Goal: Use online tool/utility: Utilize a website feature to perform a specific function

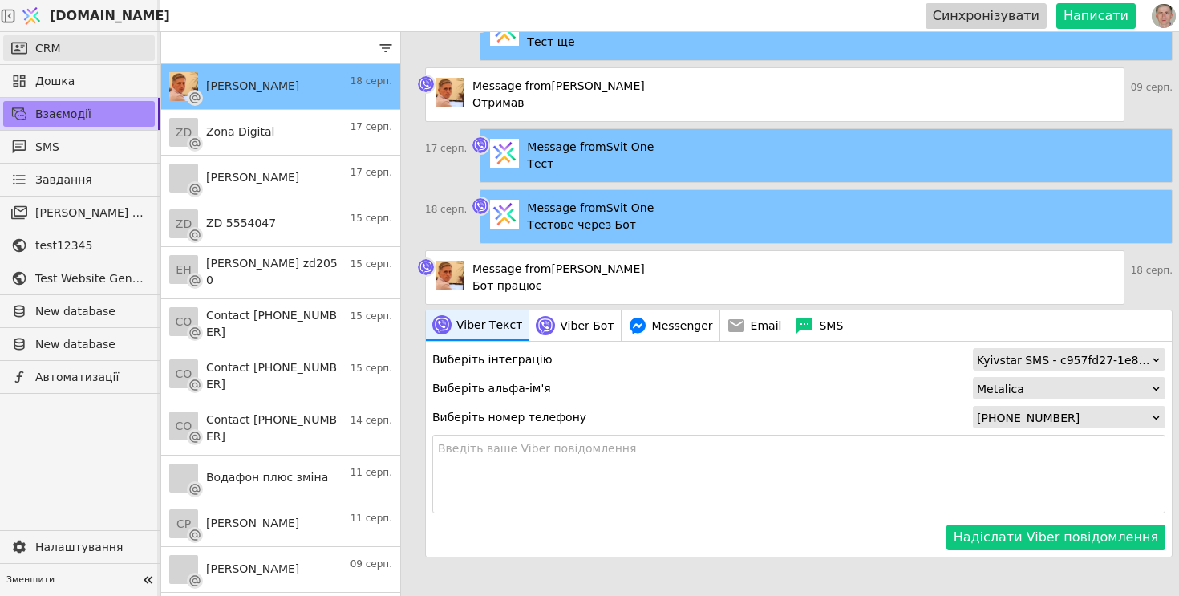
click at [105, 39] on link "CRM" at bounding box center [79, 48] width 152 height 26
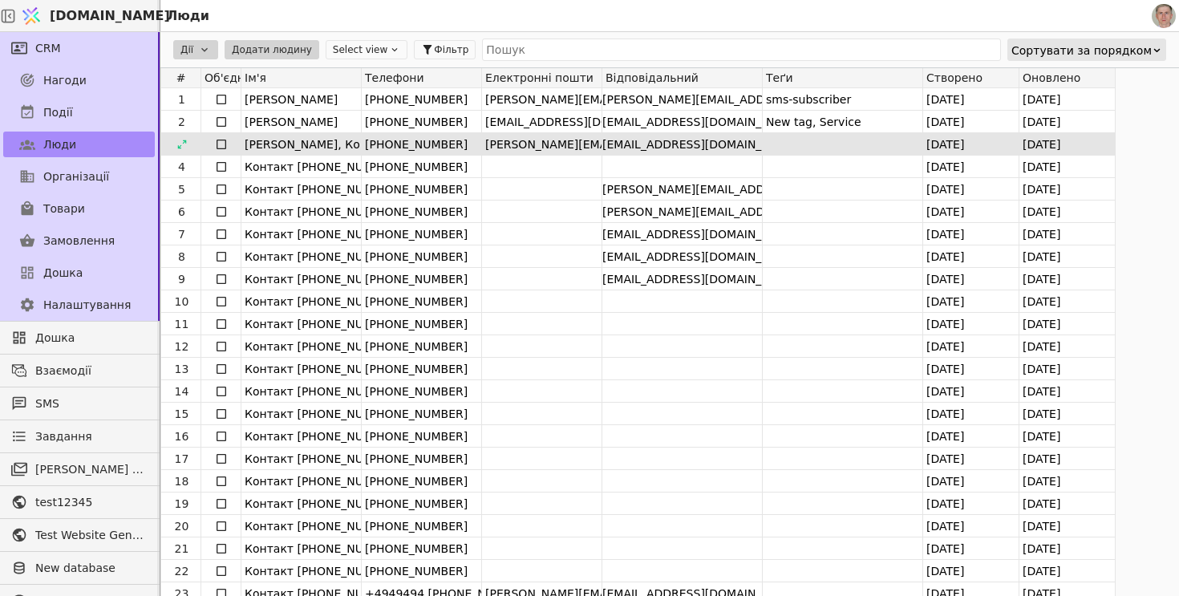
click at [93, 211] on link "Товари" at bounding box center [79, 209] width 152 height 26
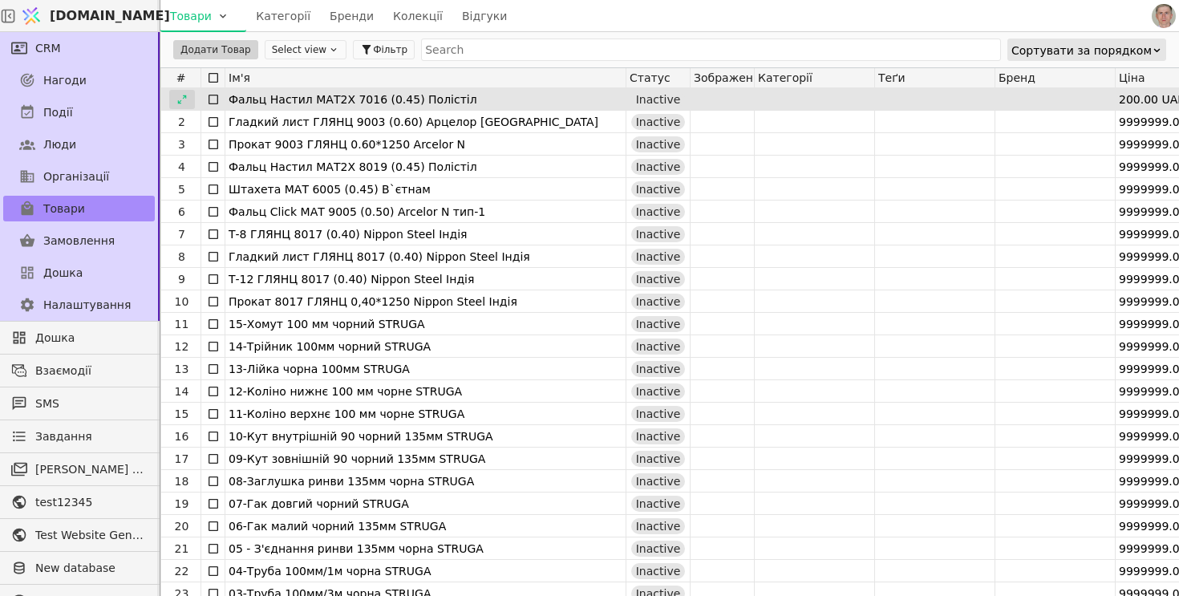
click at [182, 99] on icon at bounding box center [181, 99] width 11 height 11
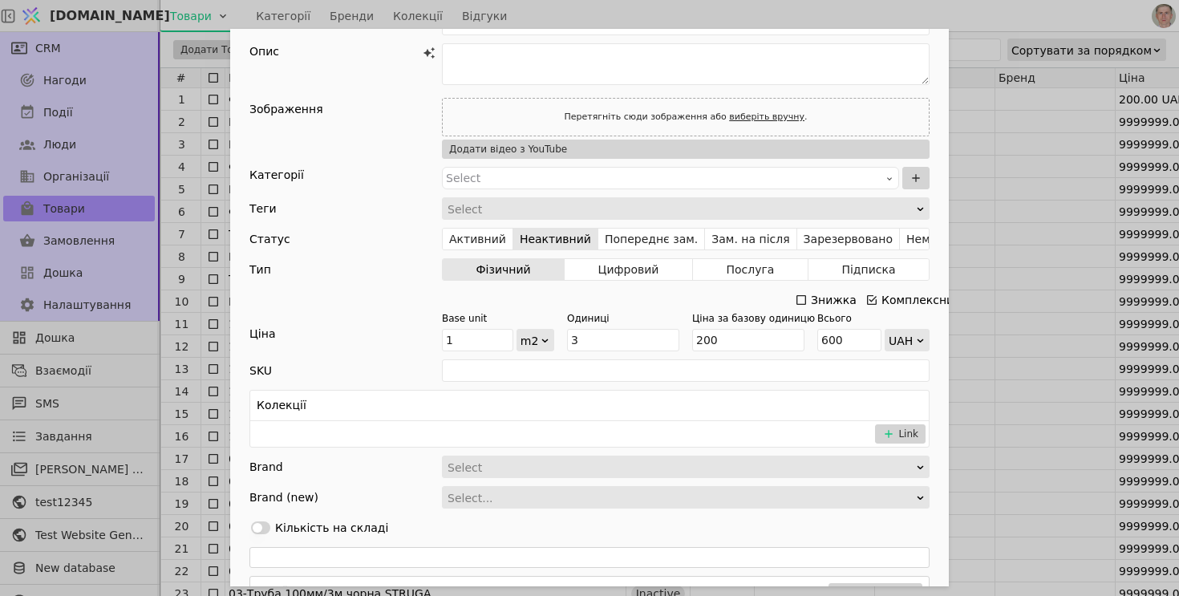
scroll to position [95, 0]
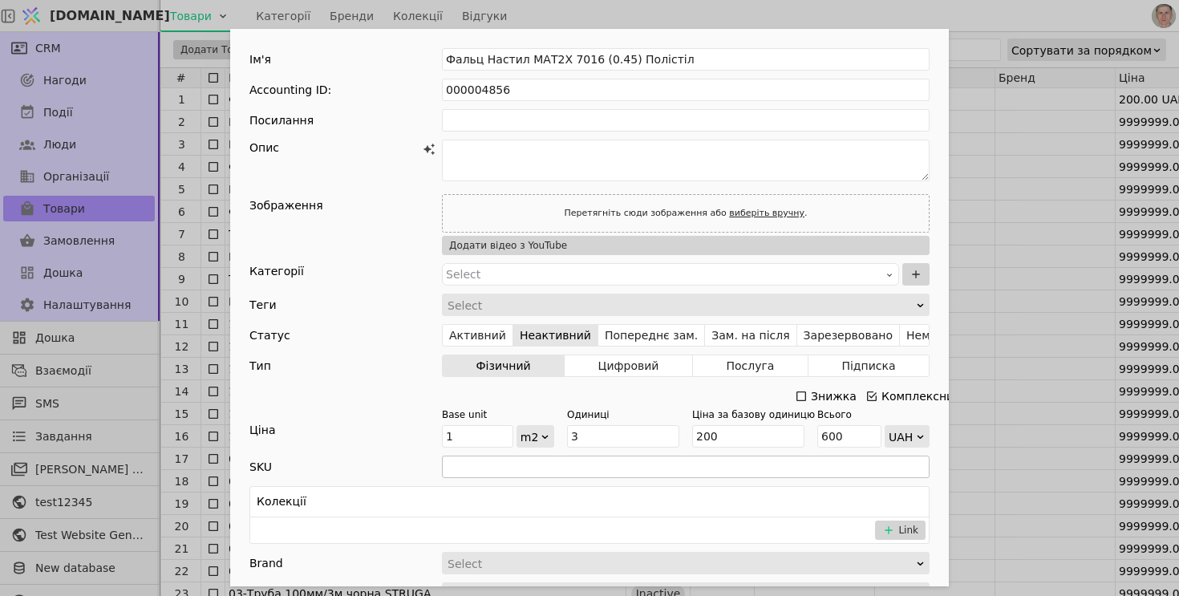
scroll to position [45, 0]
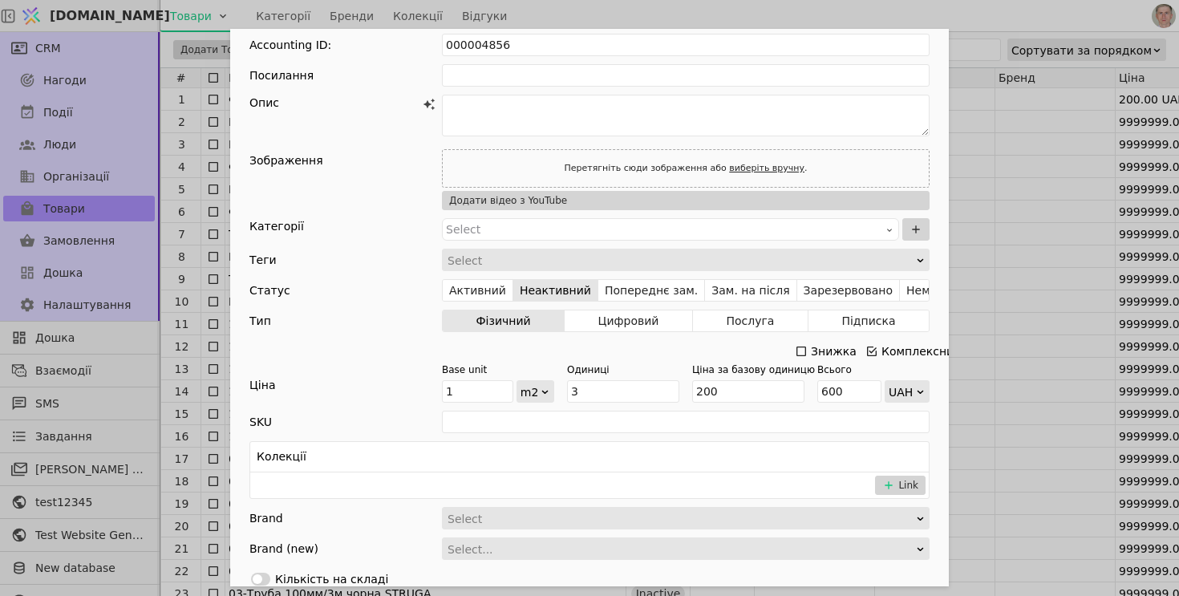
click at [874, 350] on icon "Add Opportunity" at bounding box center [871, 351] width 13 height 13
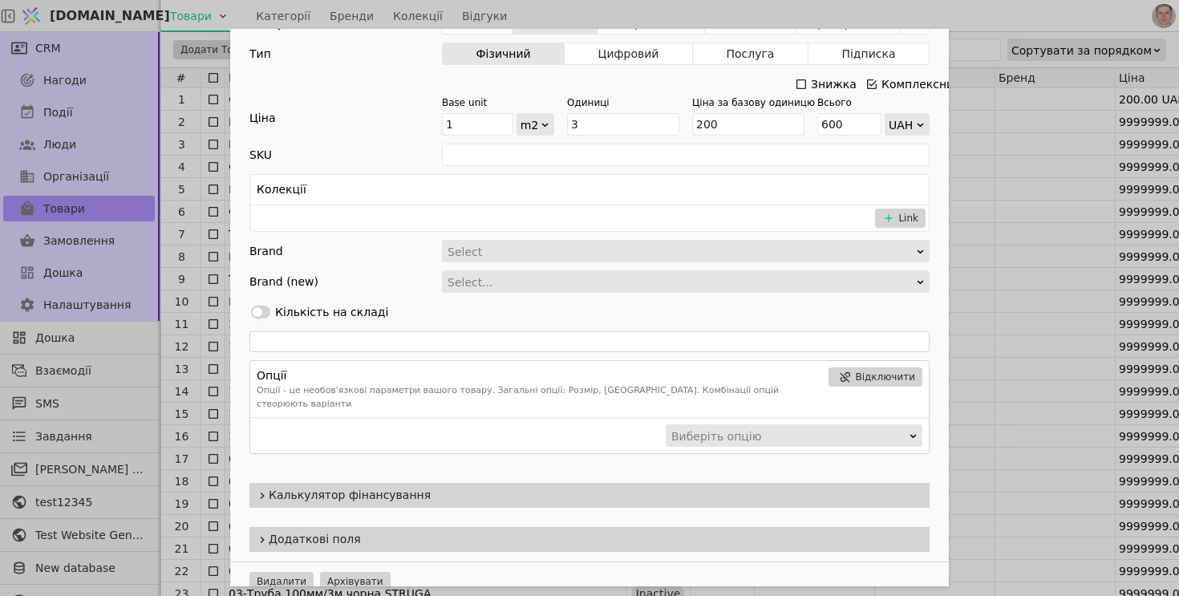
scroll to position [313, 0]
click at [462, 486] on span "Калькулятор фінансування" at bounding box center [596, 494] width 654 height 17
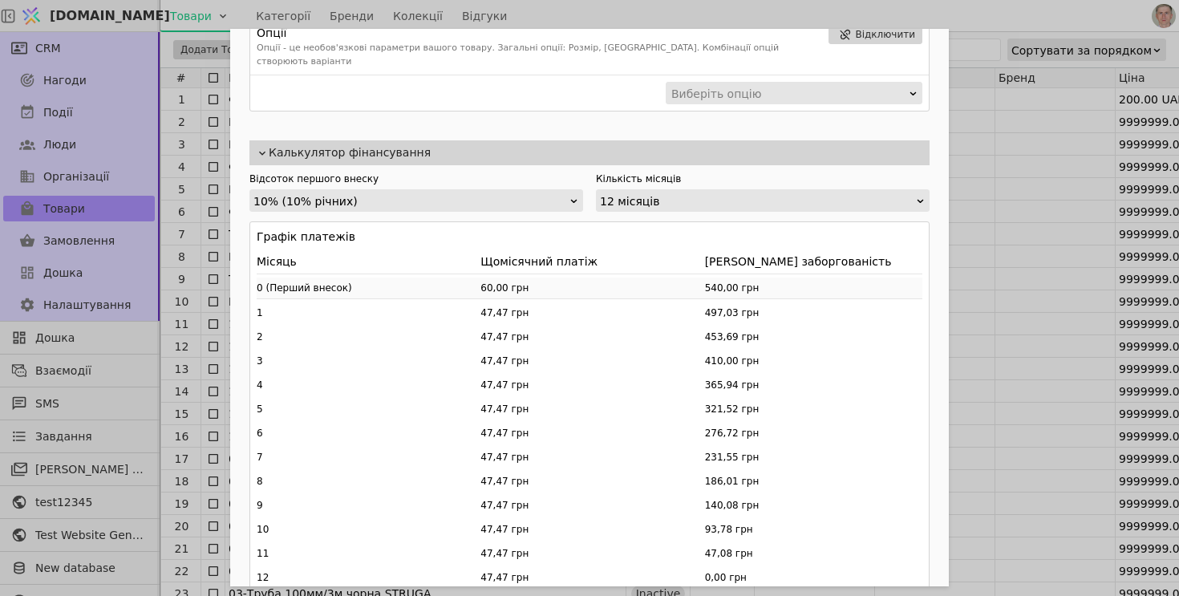
scroll to position [665, 0]
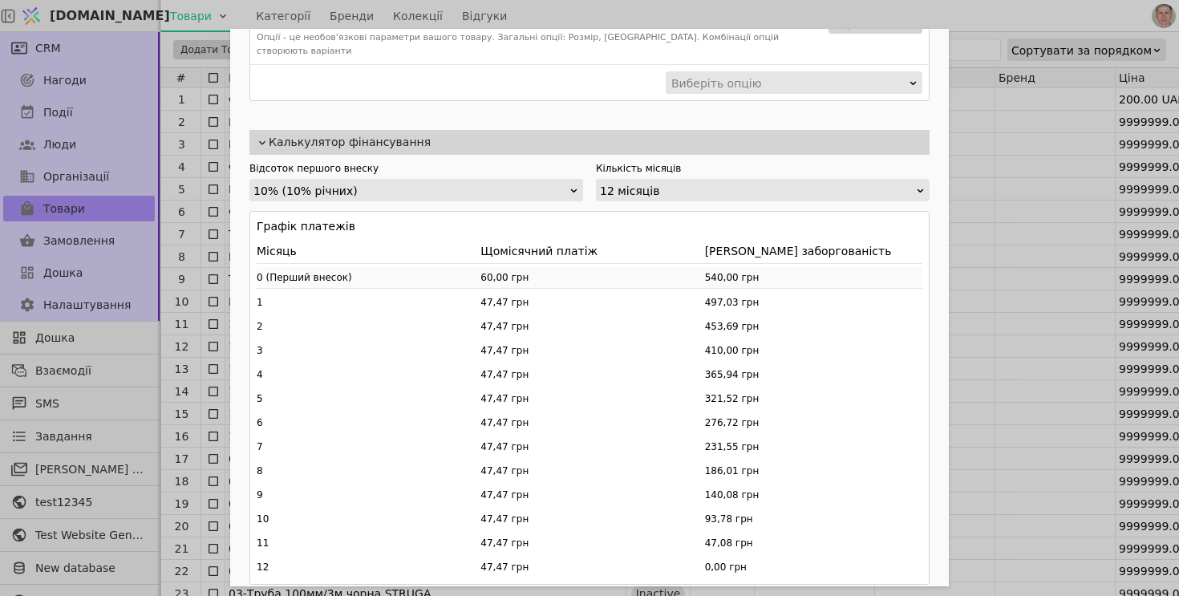
click at [404, 184] on div "10% (10% річних)" at bounding box center [410, 191] width 315 height 22
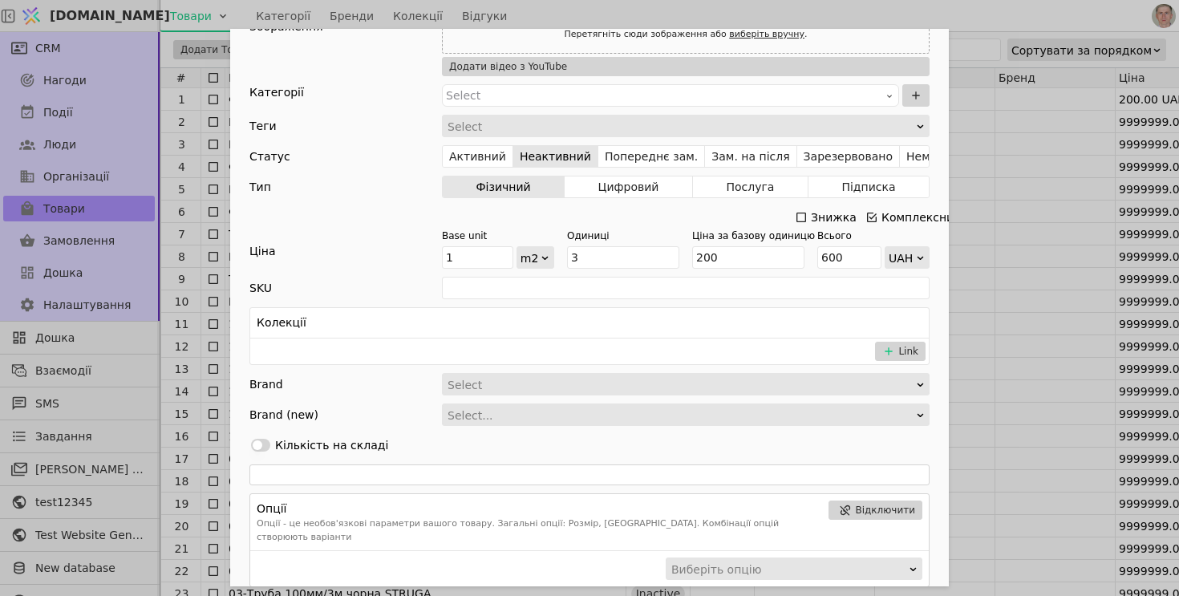
scroll to position [184, 0]
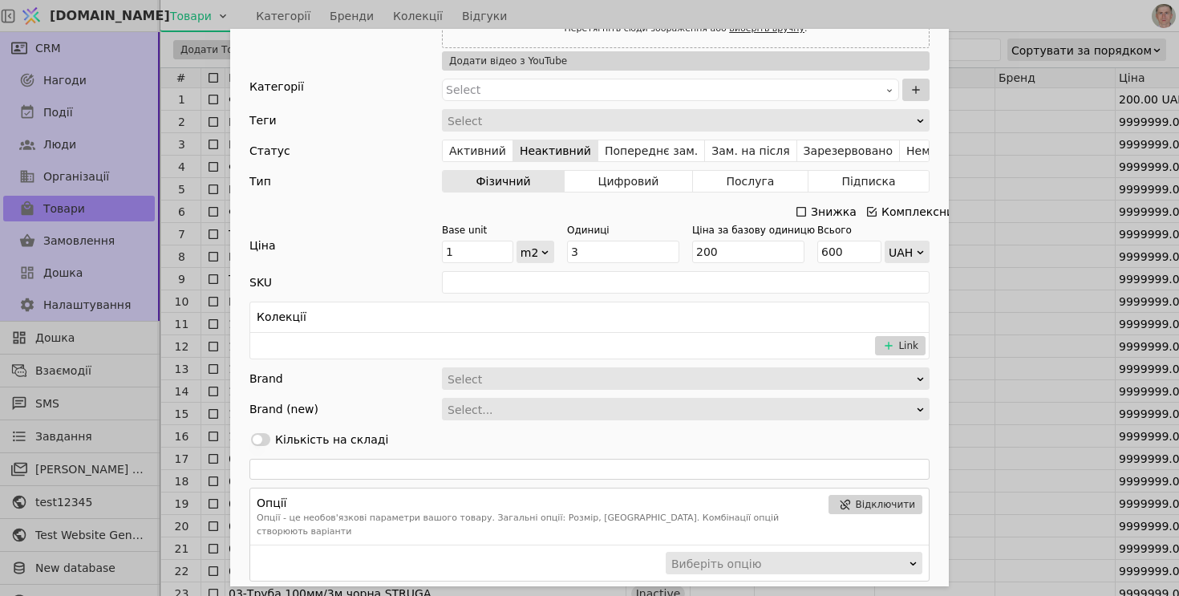
click at [919, 254] on icon "Add Opportunity" at bounding box center [920, 252] width 10 height 10
click at [907, 274] on div "USD" at bounding box center [906, 274] width 43 height 24
drag, startPoint x: 621, startPoint y: 249, endPoint x: 550, endPoint y: 248, distance: 70.6
click at [550, 248] on div "Base unit 1 m2 Одиниці 3 Ціна за базову одиницю 200 Всього 600 USD" at bounding box center [686, 243] width 488 height 40
type input "6"
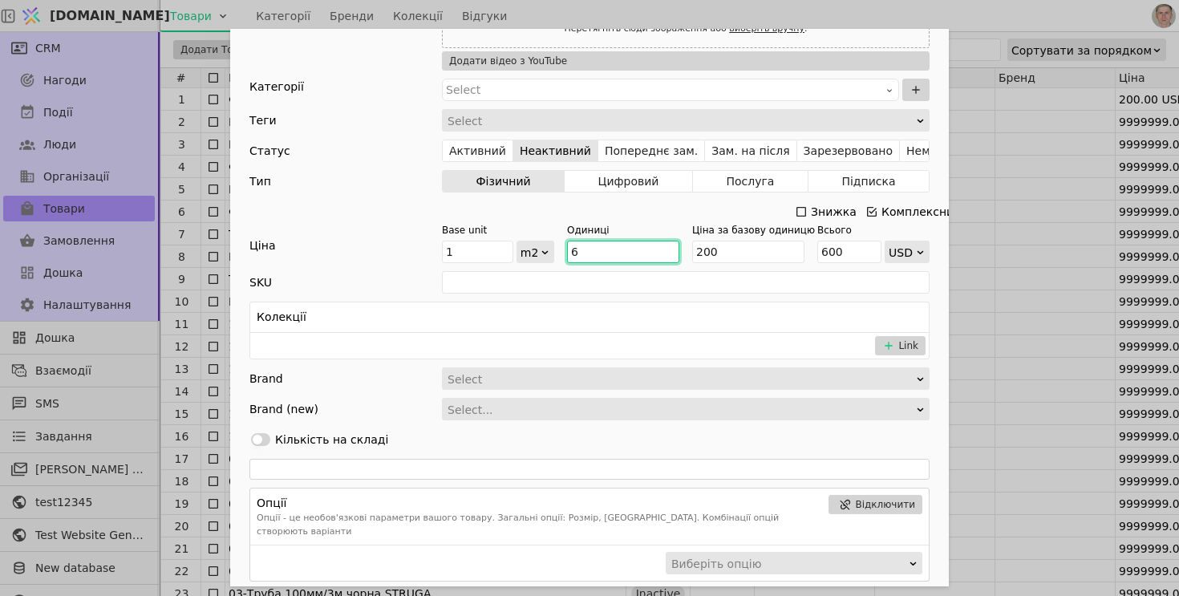
type input "1200"
type input "65"
type input "13000"
type input "65ю"
type input "NaN"
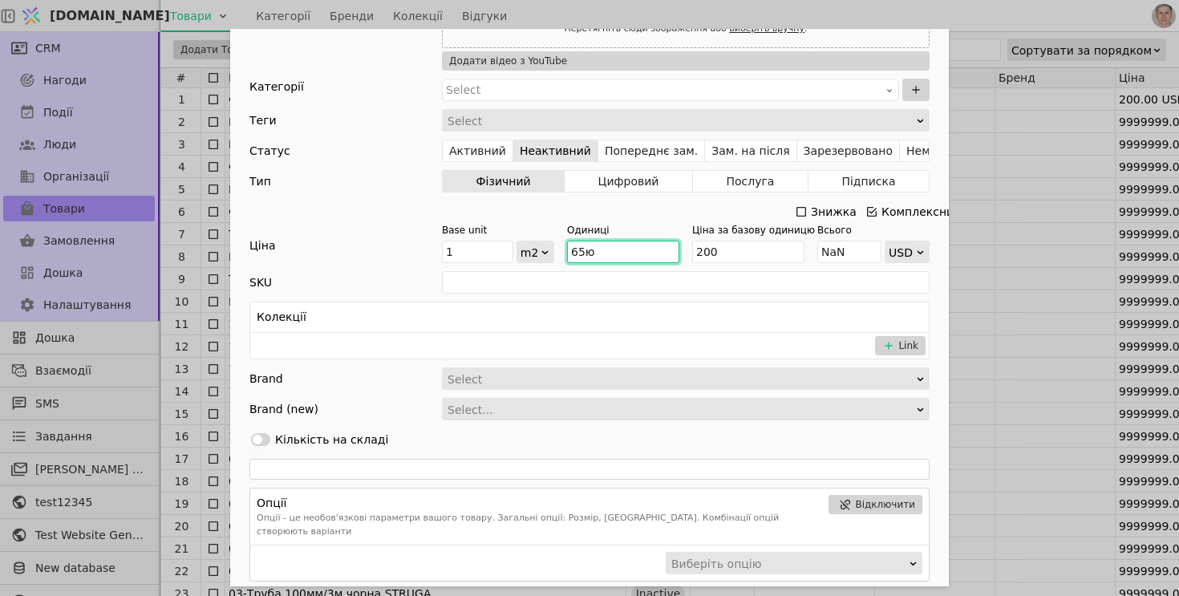
type input "65"
type input "13000"
type input "65.."
type input "NaN"
type input "65."
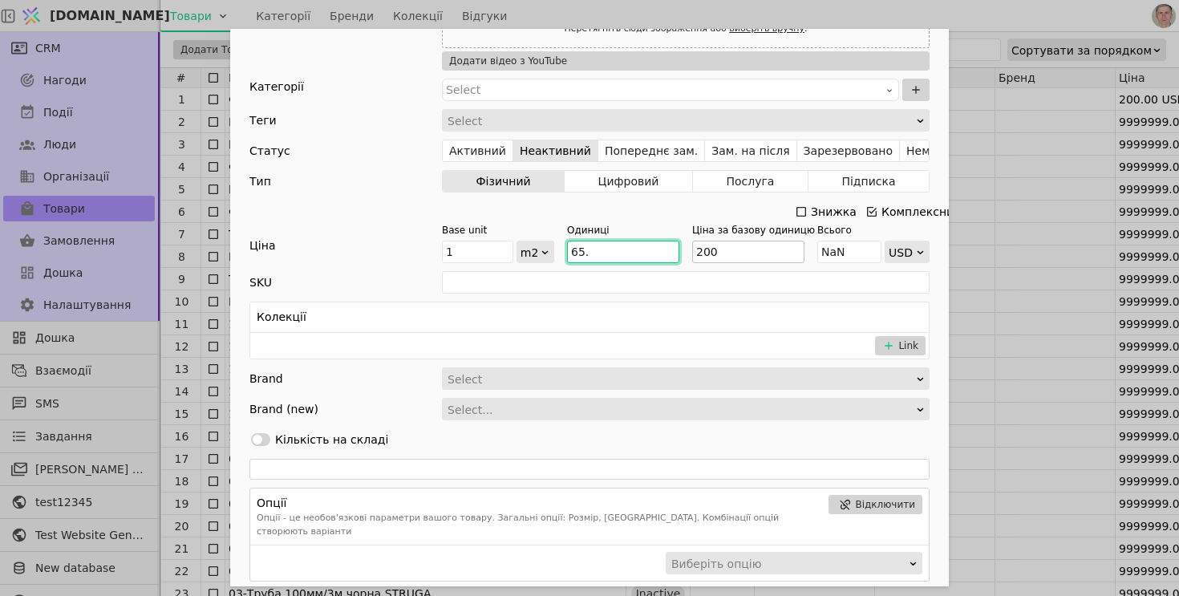
type input "13000"
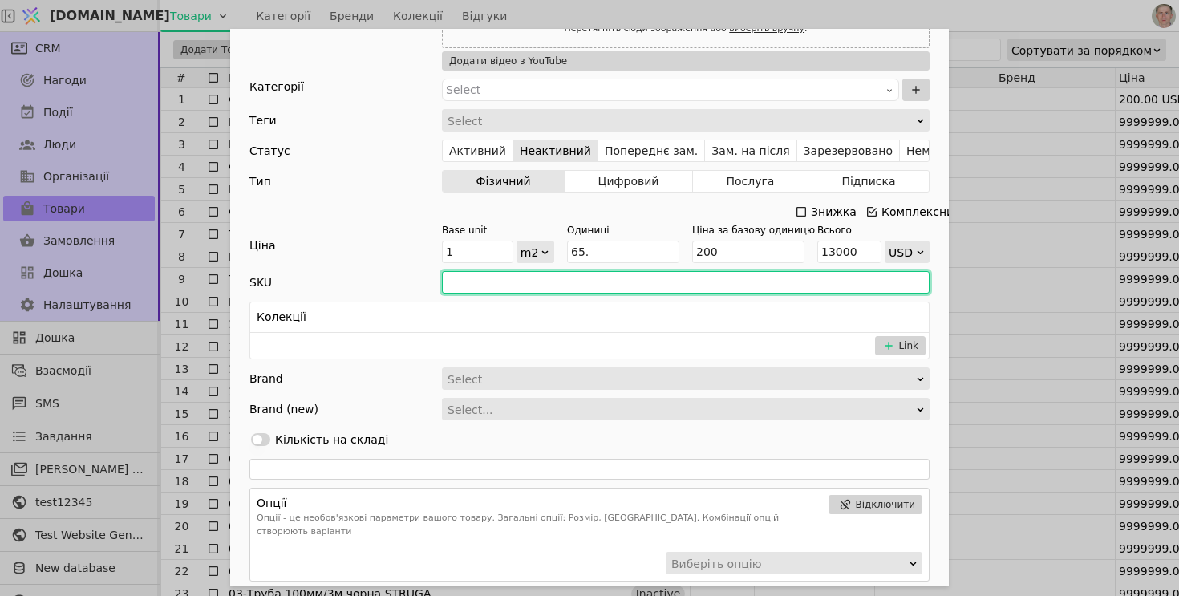
type input "65"
click at [626, 284] on input "Add Opportunity" at bounding box center [686, 282] width 488 height 22
type input "12345q"
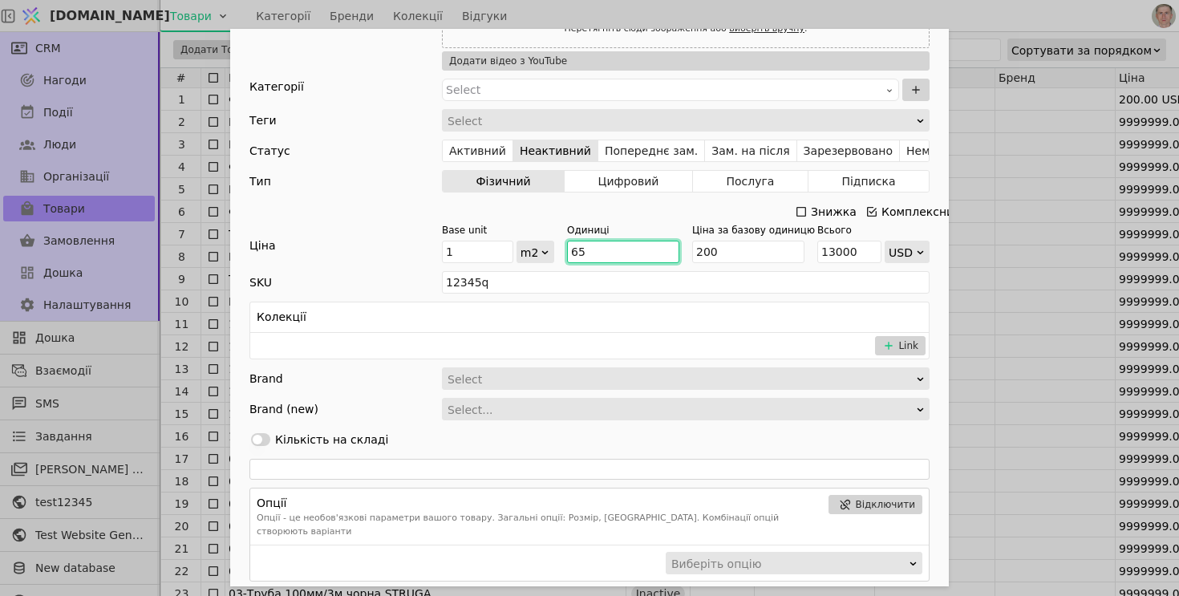
click at [630, 252] on input "65" at bounding box center [623, 252] width 112 height 22
type input "65?"
type input "NaN"
type input "65"
type input "13000"
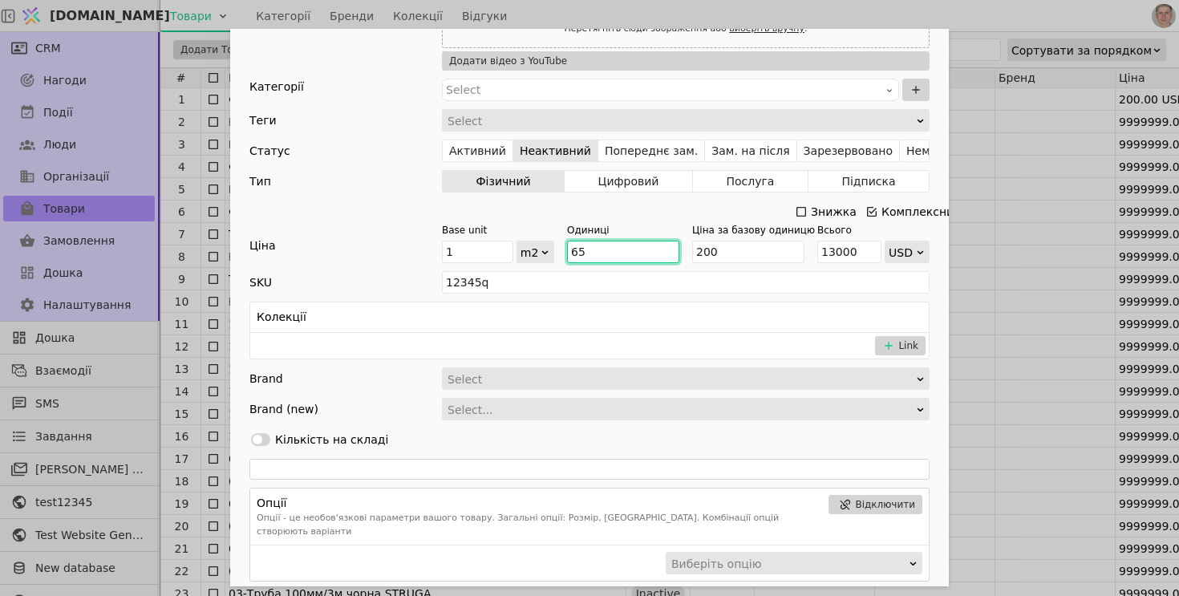
type input "65,"
type input "NaN"
type input "65"
type input "13000"
type input "65.3"
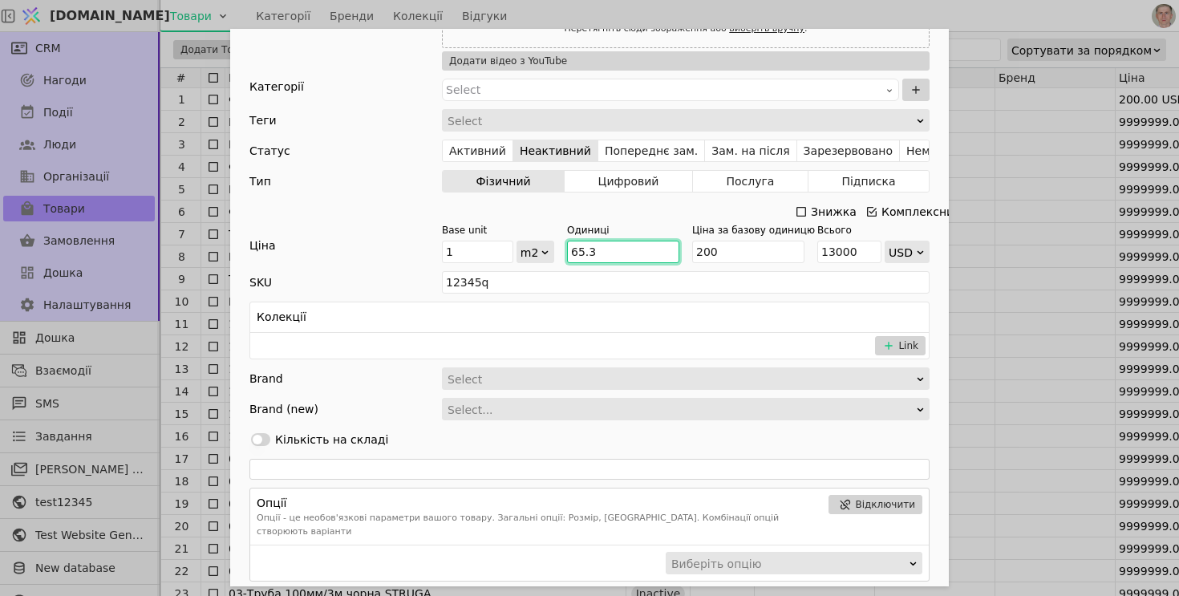
type input "13060"
type input "65.3"
click at [711, 257] on input "200" at bounding box center [748, 252] width 112 height 22
type input "1"
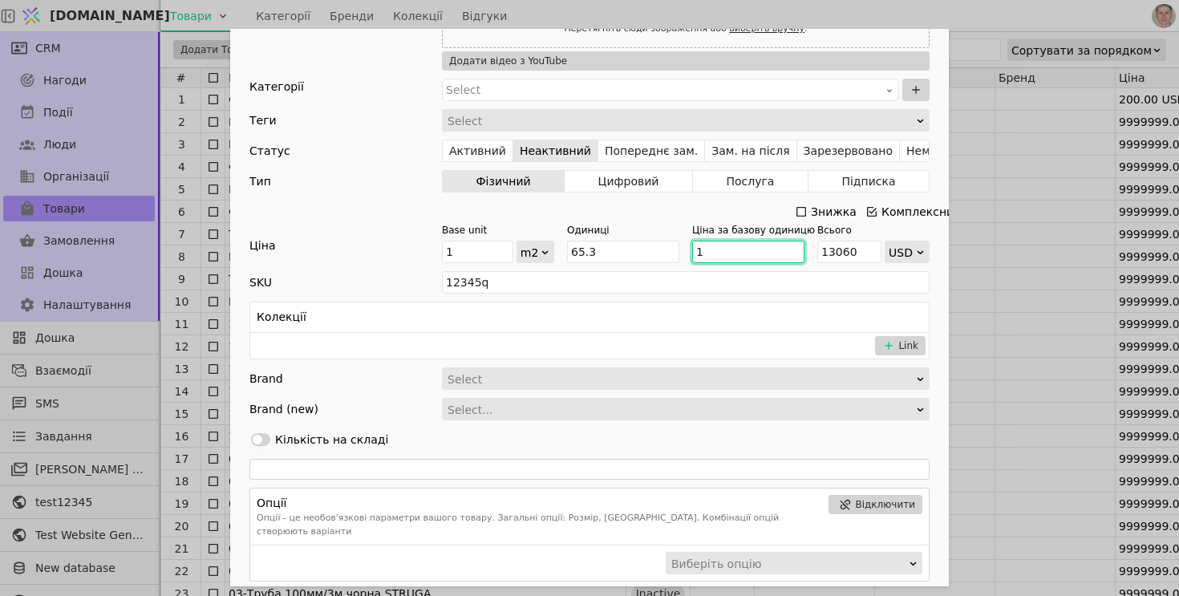
type input "65.3"
type input "13"
type input "848.9"
type input "130"
type input "8489"
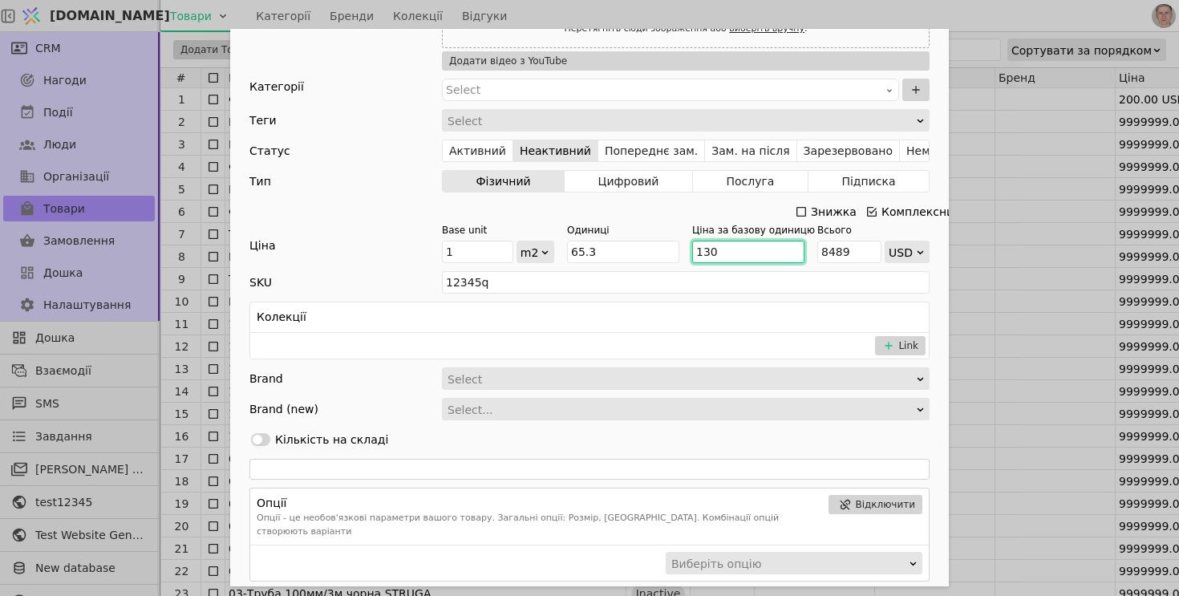
type input "1300"
type input "84890"
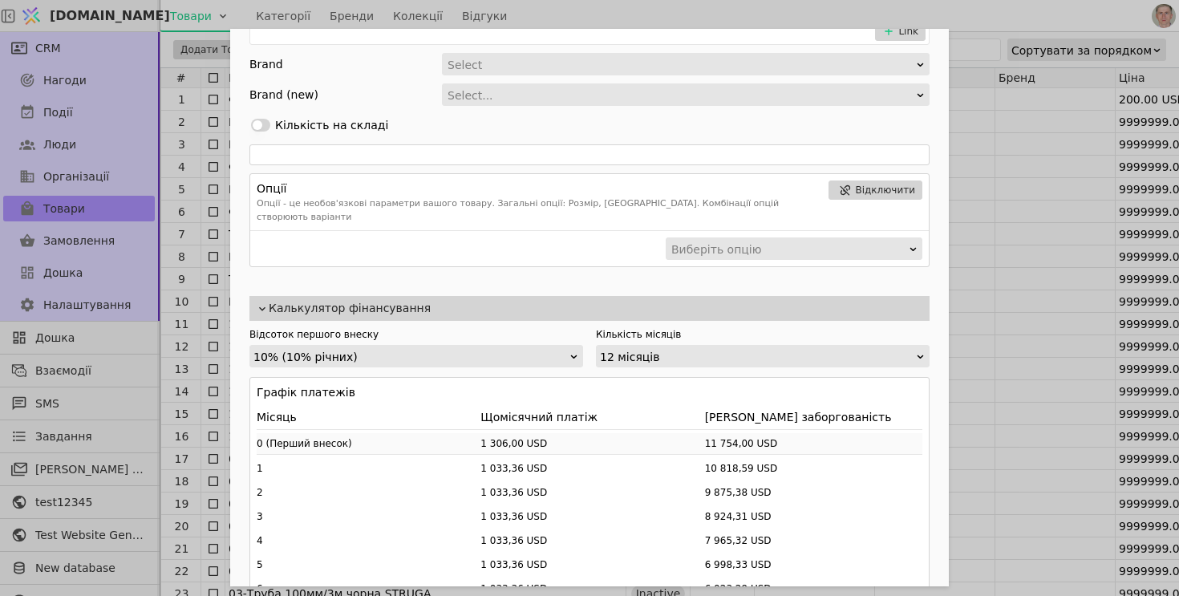
scroll to position [454, 0]
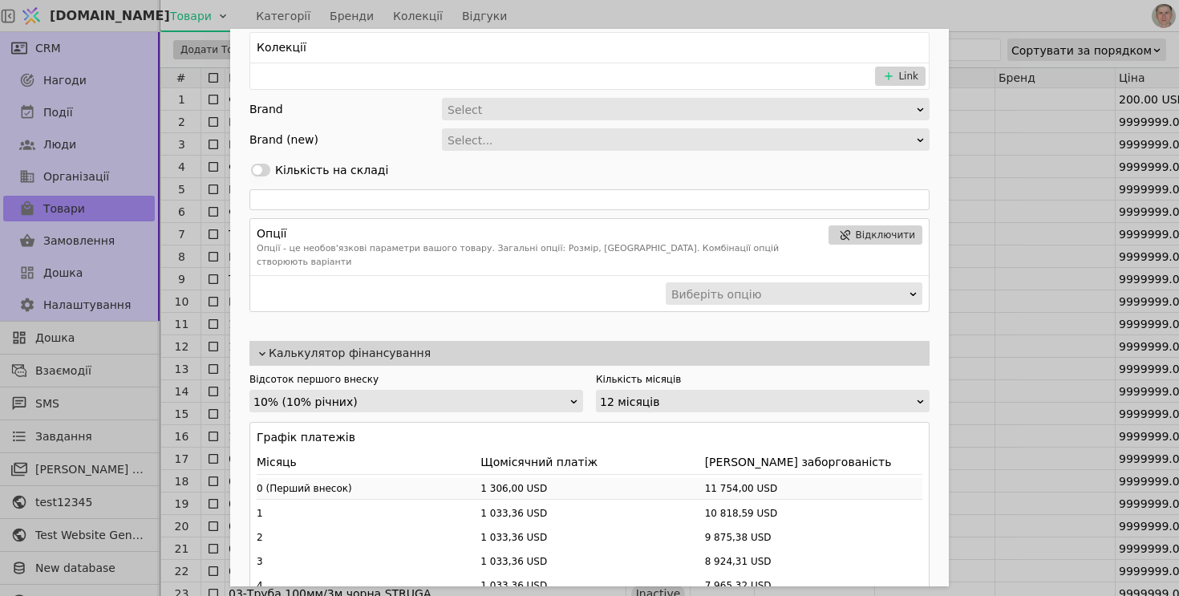
type input "1300"
click at [753, 345] on span "Калькулятор фінансування" at bounding box center [596, 353] width 654 height 17
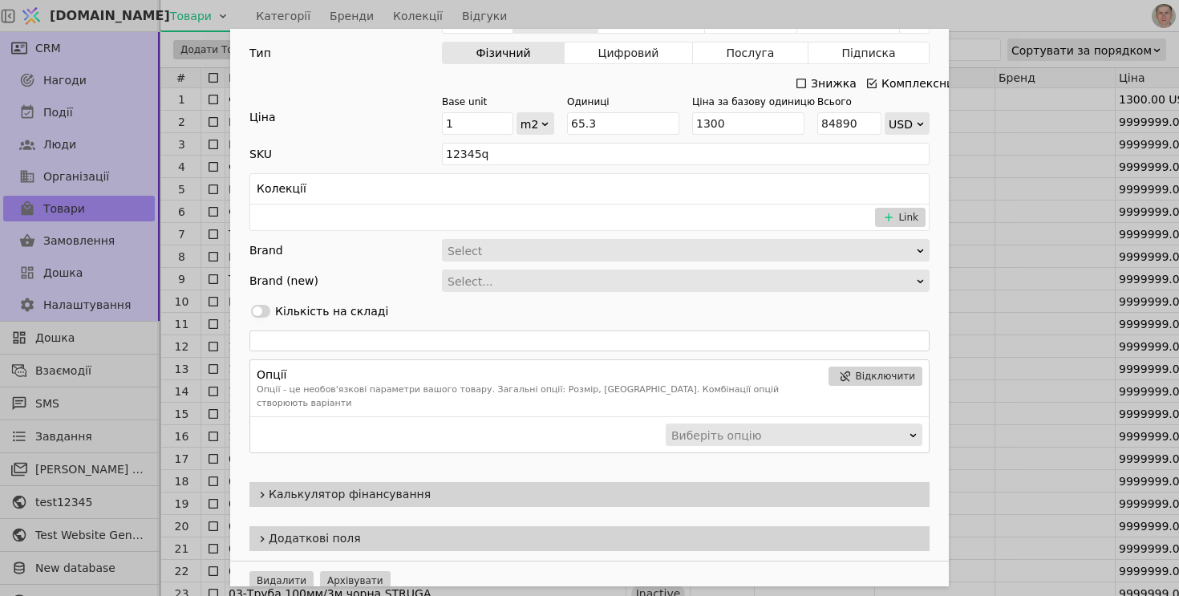
click at [602, 486] on span "Калькулятор фінансування" at bounding box center [596, 494] width 654 height 17
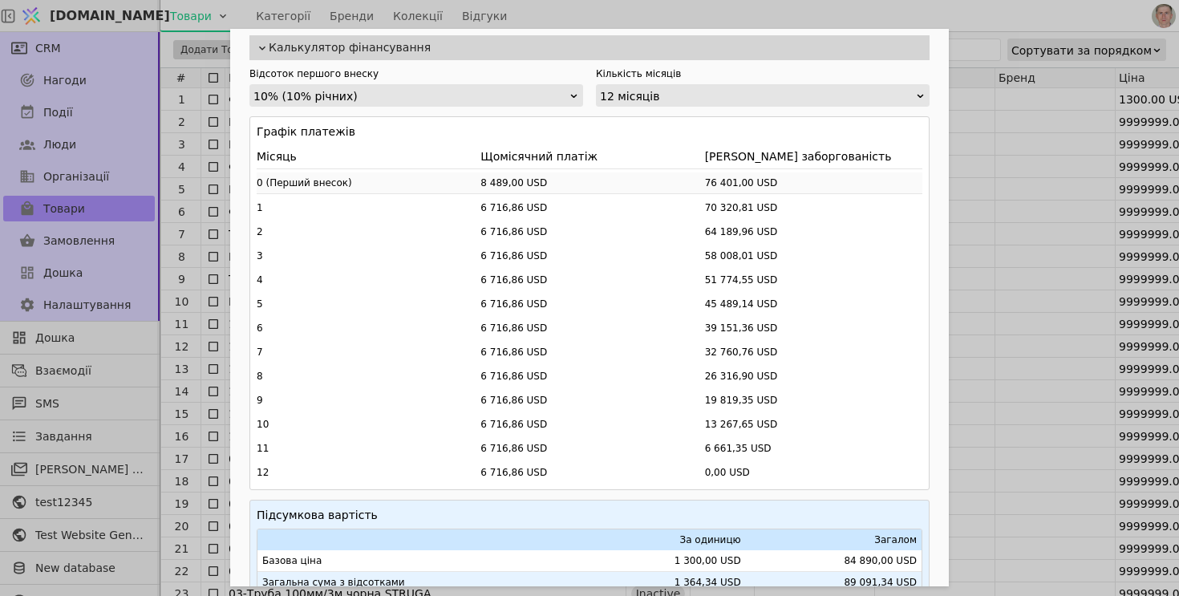
scroll to position [765, 0]
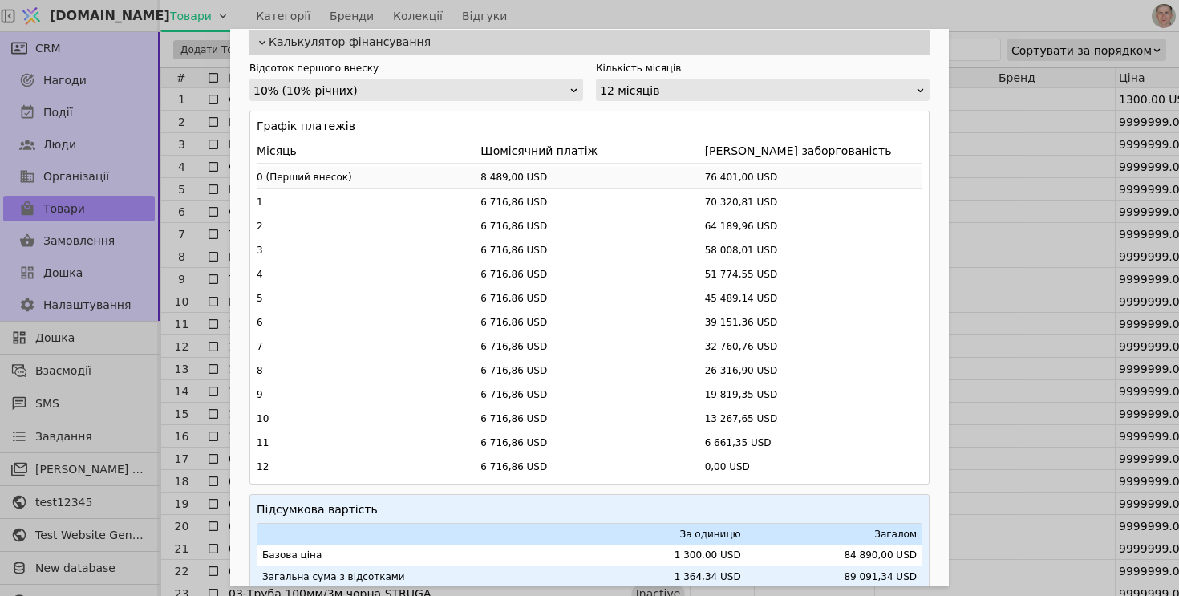
click at [922, 239] on div "Графік платежів Місяць Щомісячний платіж Залишкова заборгованість 0 ( Перший вн…" at bounding box center [589, 298] width 680 height 374
click at [795, 83] on div "12 місяців" at bounding box center [757, 90] width 315 height 22
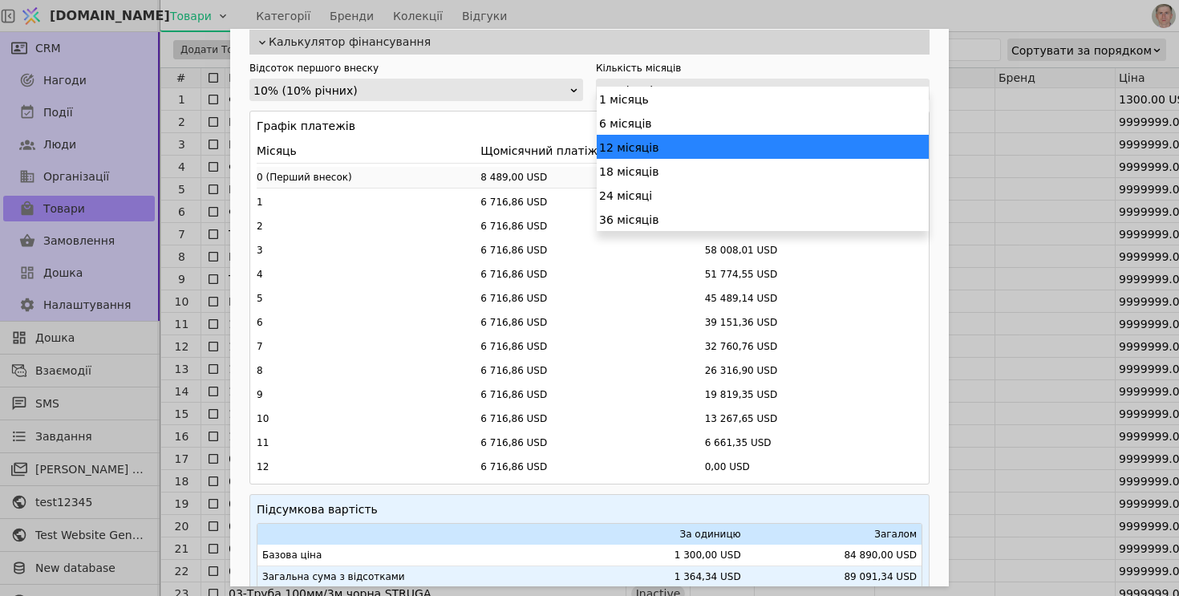
click at [795, 82] on div "12 місяців" at bounding box center [757, 90] width 315 height 22
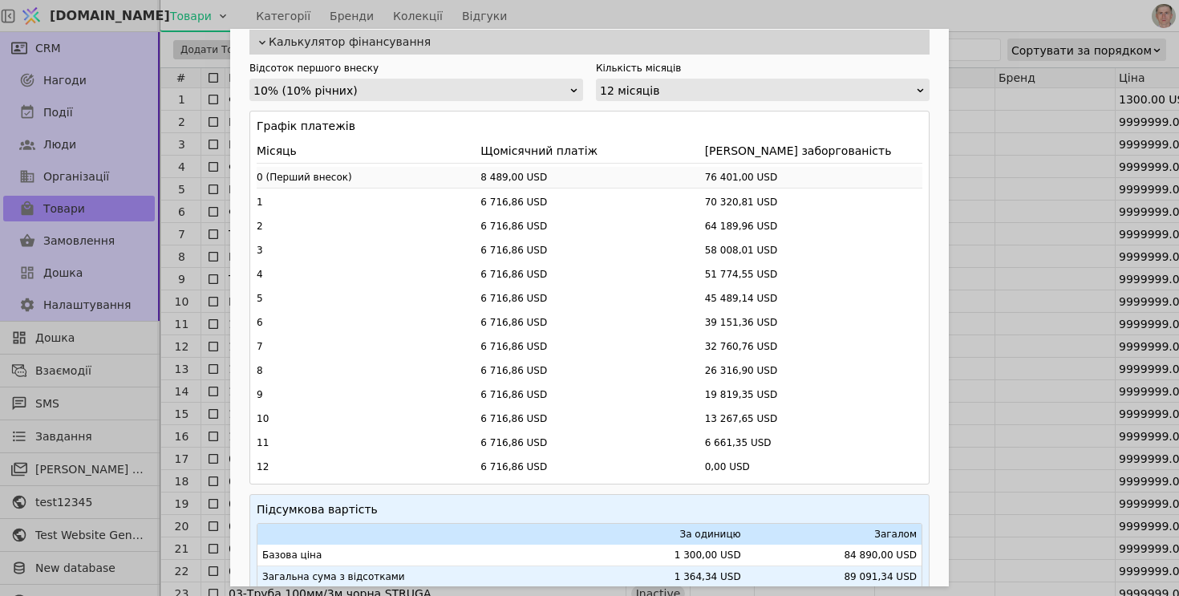
click at [795, 82] on div "12 місяців" at bounding box center [757, 90] width 315 height 22
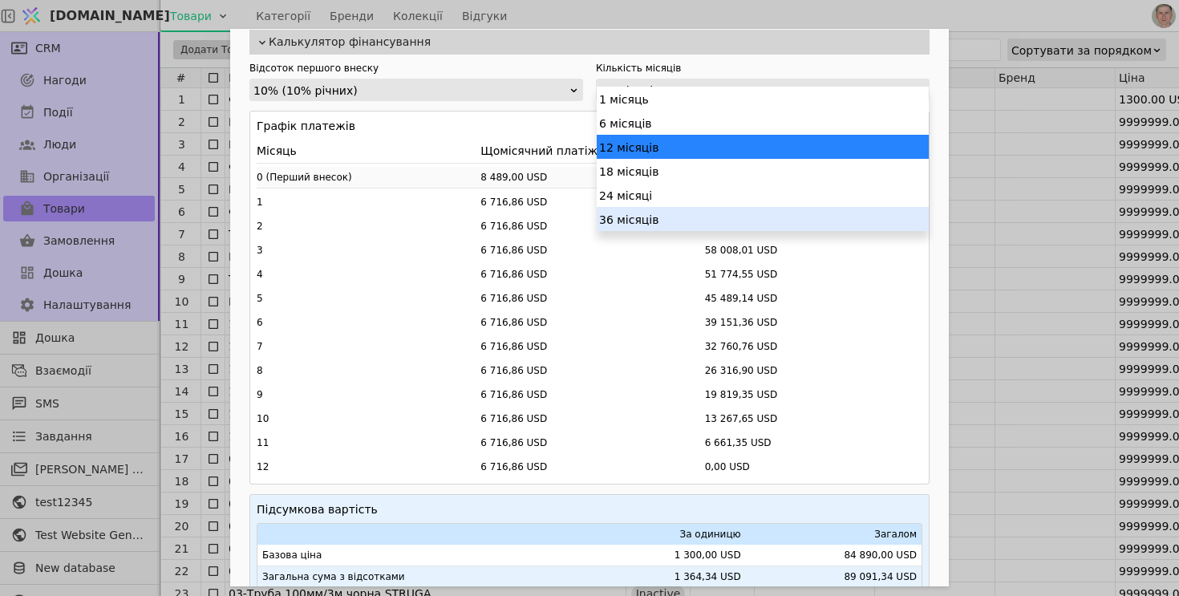
click at [720, 217] on div "36 місяців" at bounding box center [763, 219] width 332 height 24
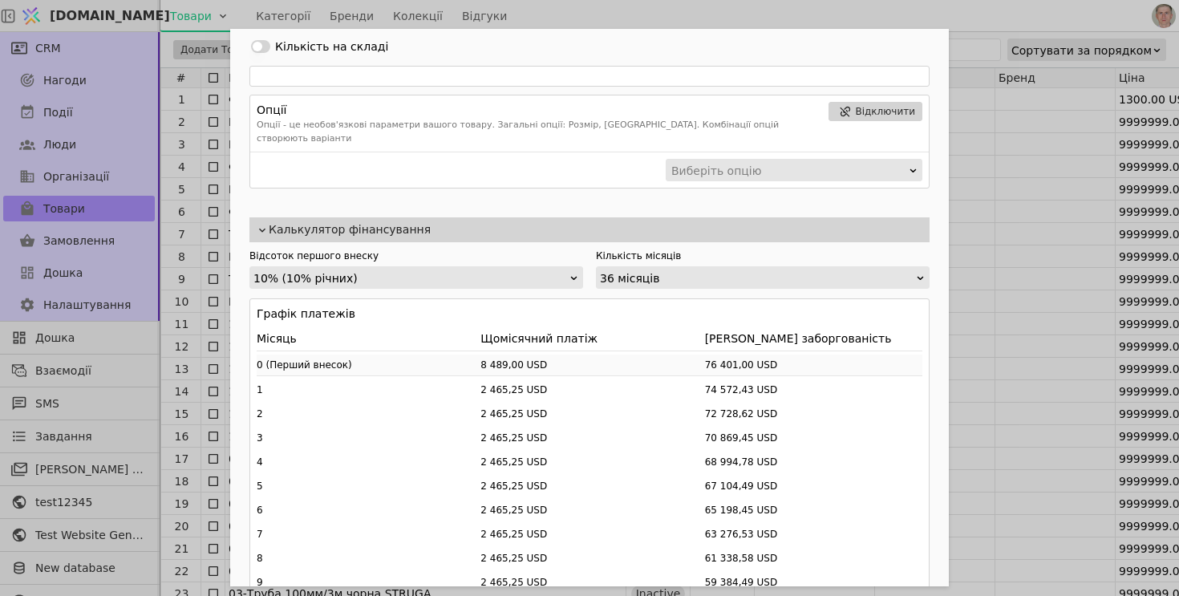
scroll to position [612, 0]
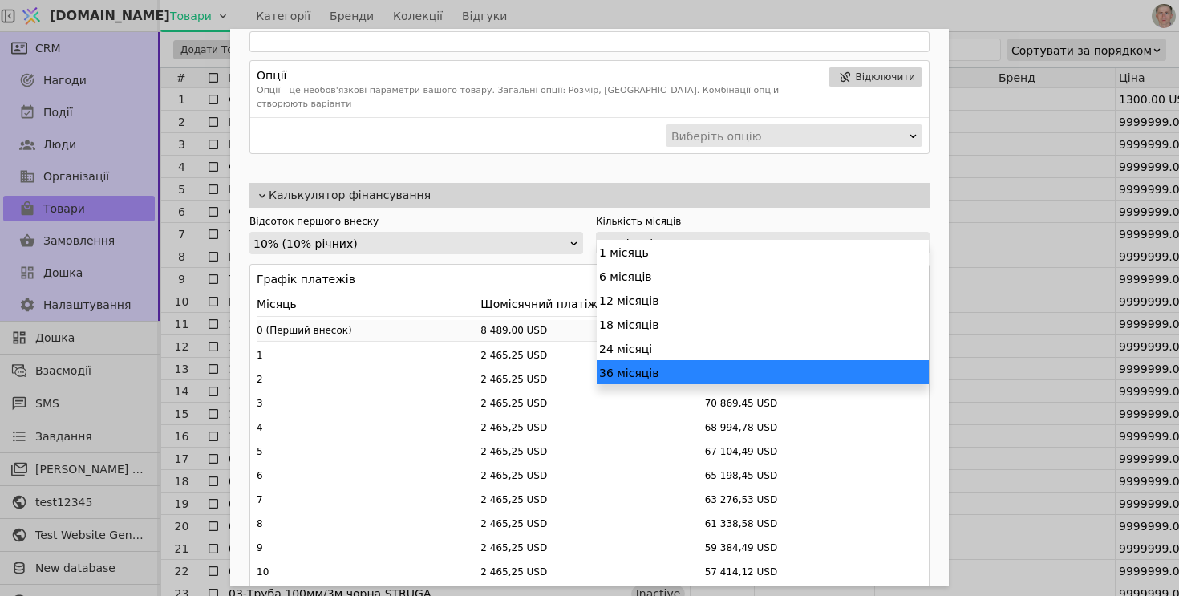
click at [672, 233] on div "36 місяців" at bounding box center [757, 244] width 315 height 22
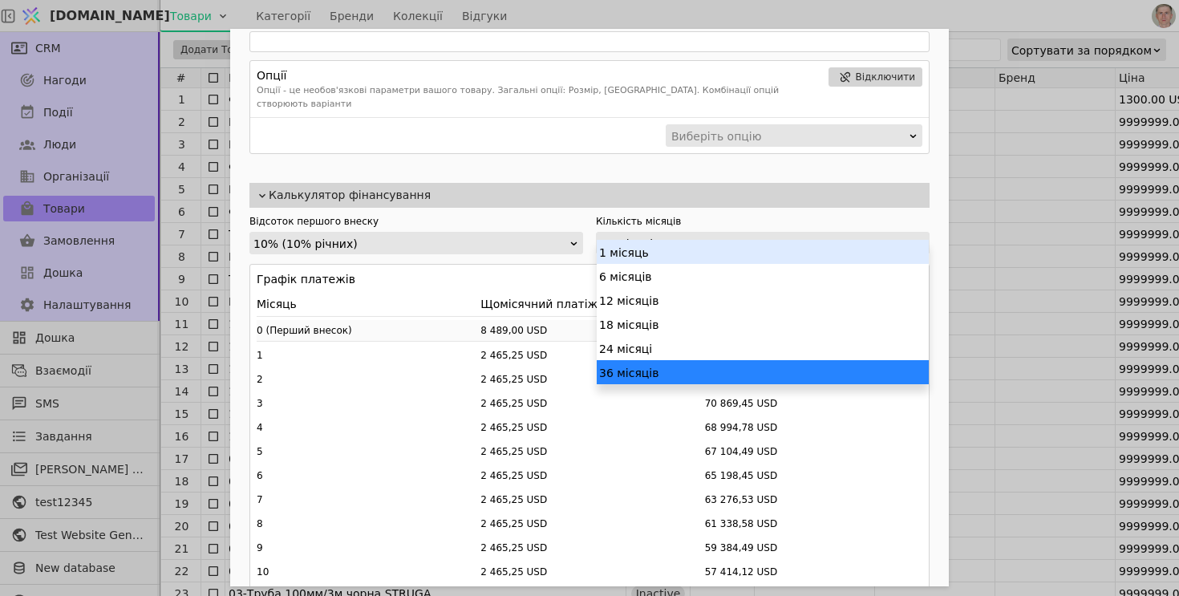
click at [664, 253] on div "1 місяць" at bounding box center [763, 252] width 332 height 24
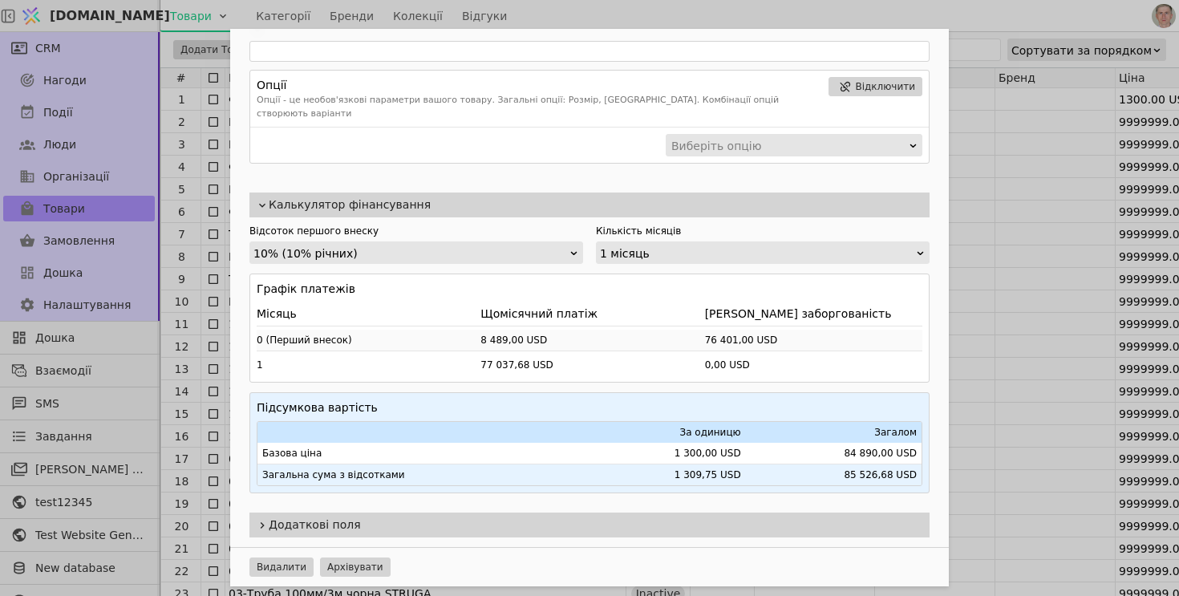
scroll to position [589, 0]
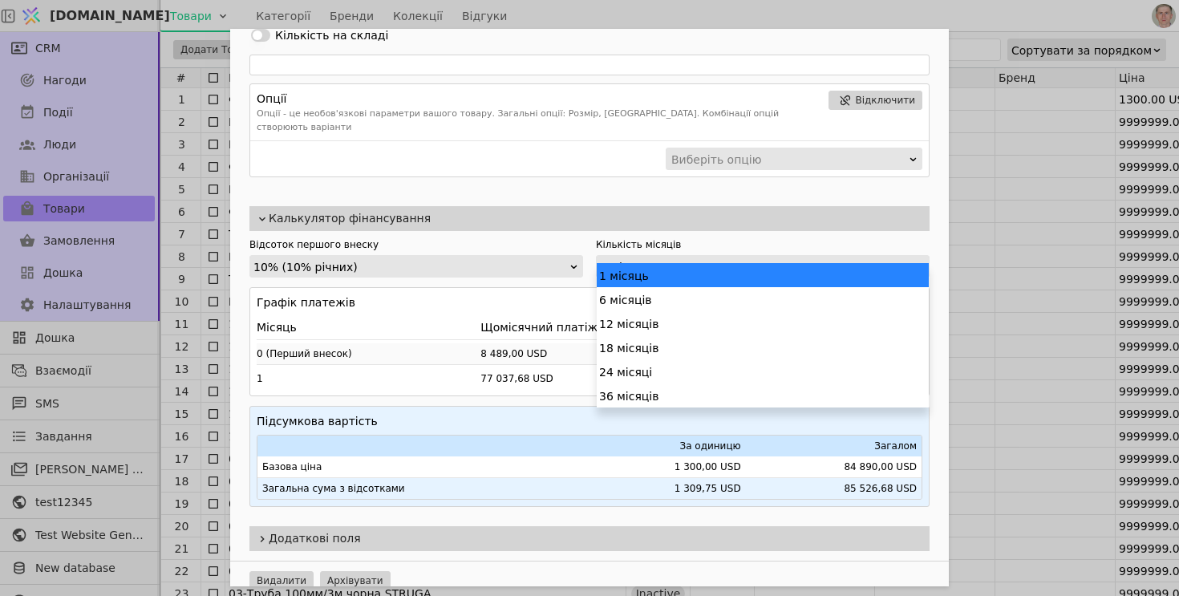
click at [687, 256] on div "1 місяць" at bounding box center [757, 267] width 315 height 22
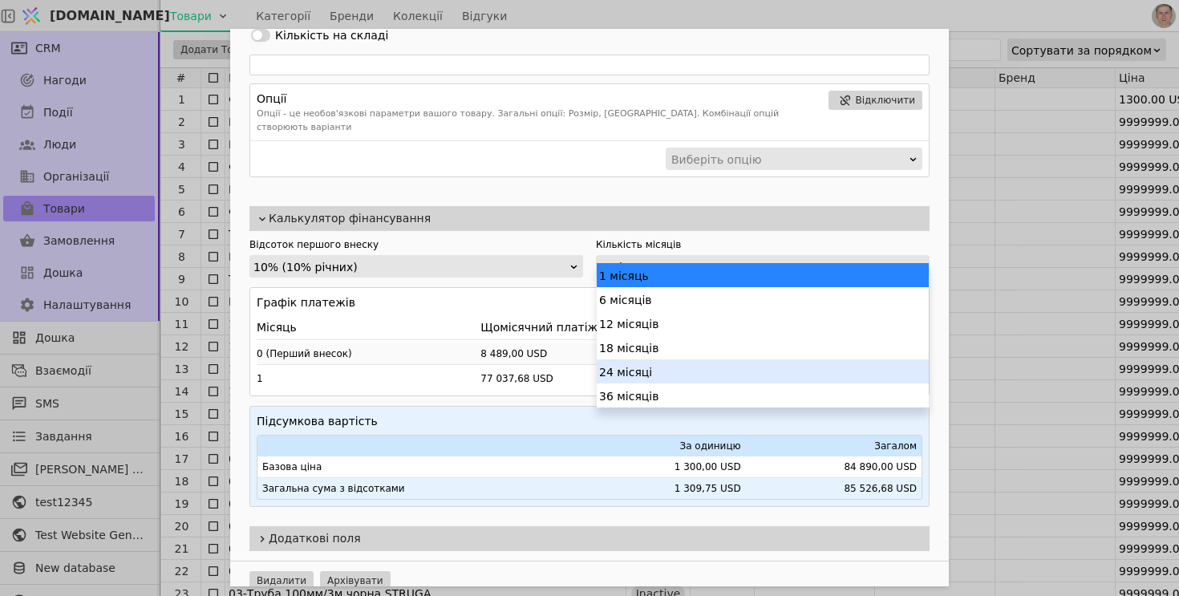
click at [661, 362] on div "24 місяці" at bounding box center [763, 371] width 332 height 24
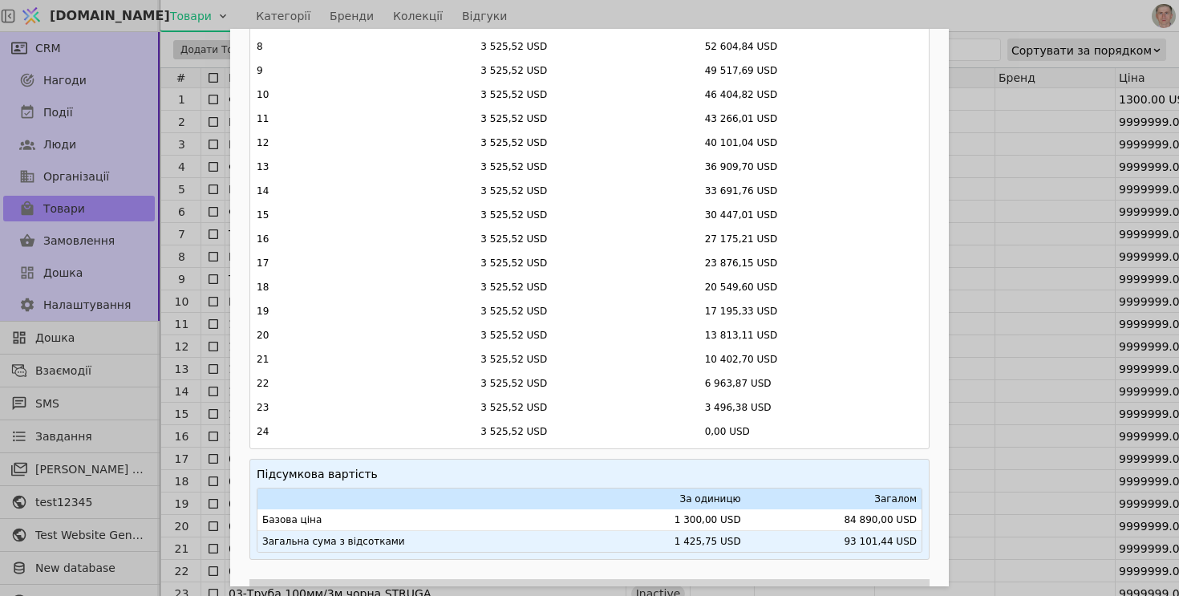
scroll to position [1142, 0]
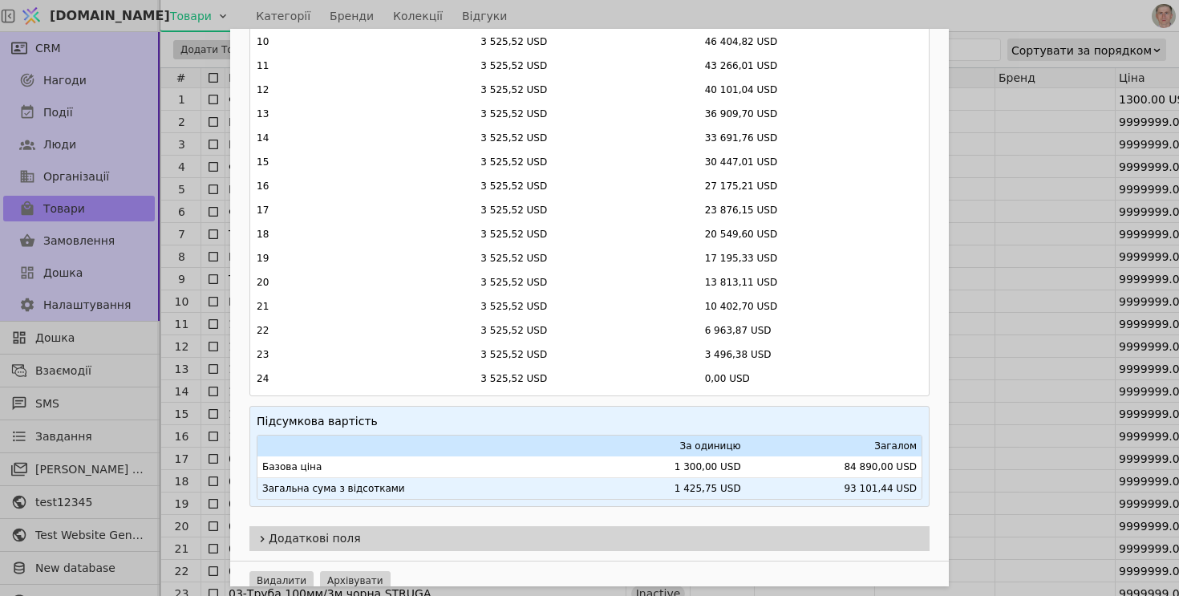
click at [994, 240] on div "Ім'я Фальц Настил МАТ2Х 7016 (0.45) Полістіл Accounting ID: 000004856 Посилання…" at bounding box center [589, 298] width 1179 height 596
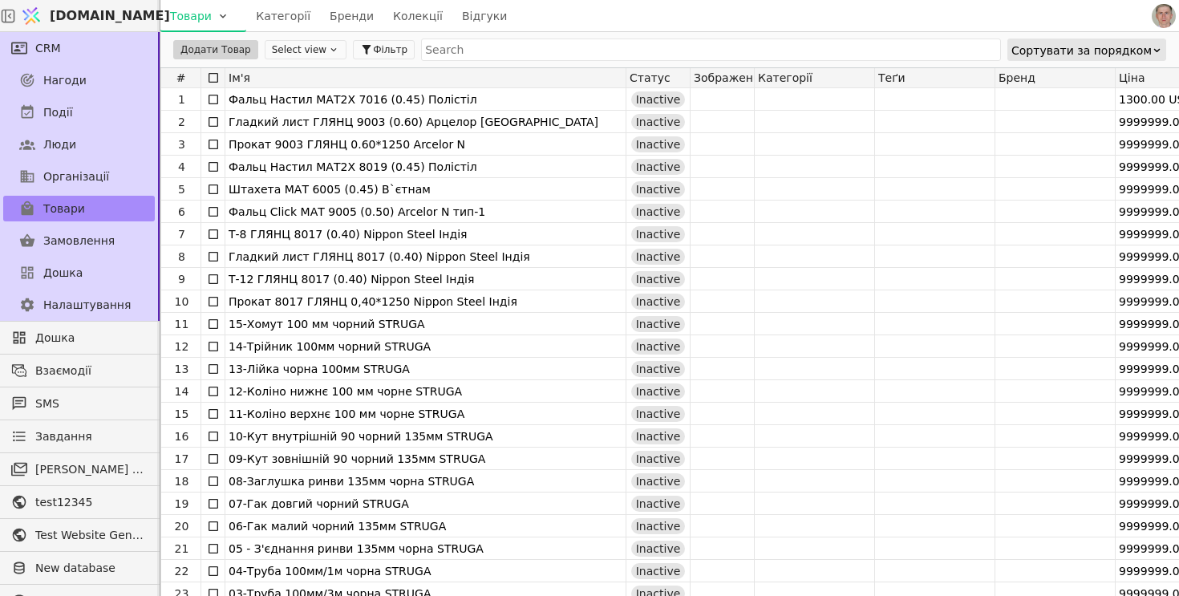
click at [102, 14] on span "[DOMAIN_NAME]" at bounding box center [110, 15] width 120 height 19
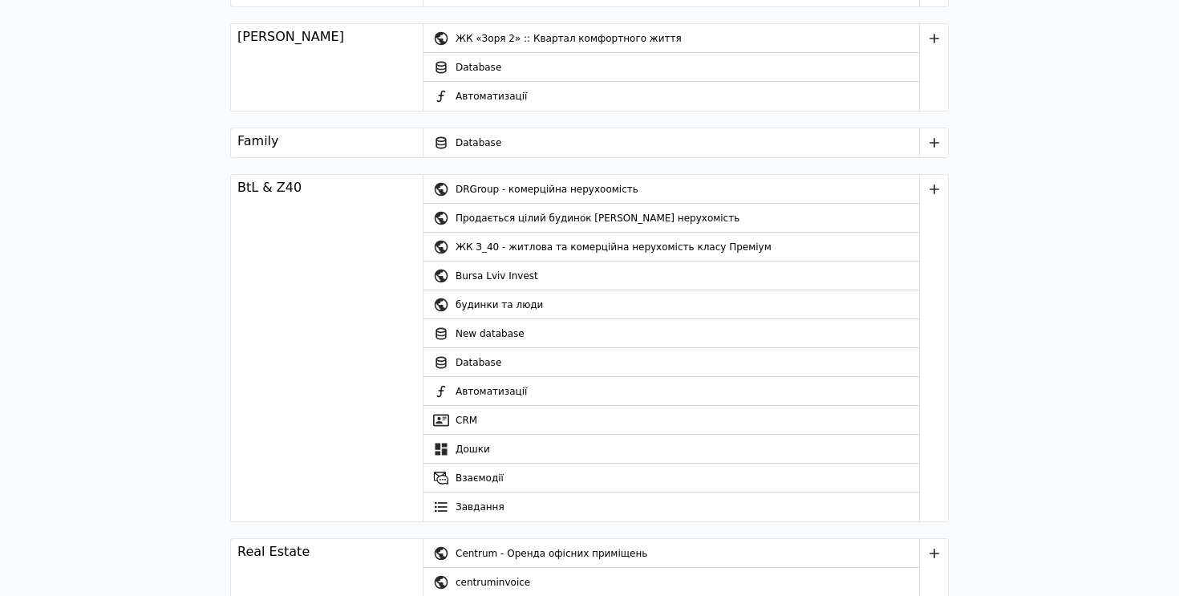
scroll to position [1800, 0]
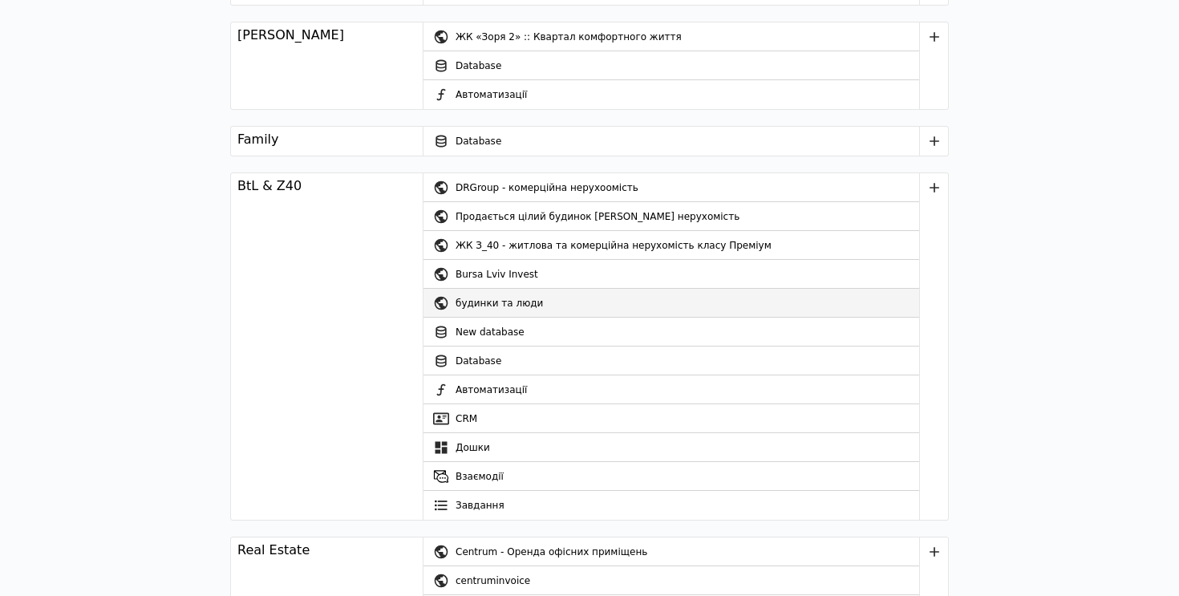
click at [529, 303] on div "будинки та люди" at bounding box center [686, 303] width 463 height 29
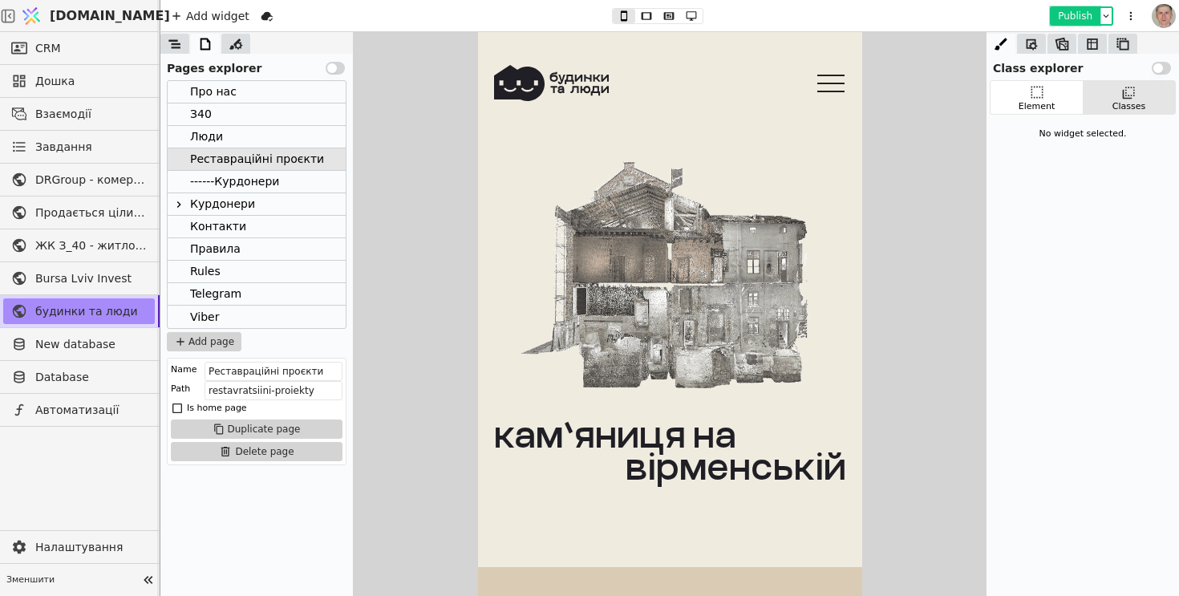
click at [1067, 18] on button "Publish" at bounding box center [1074, 16] width 47 height 16
